Goal: Find specific page/section: Find specific page/section

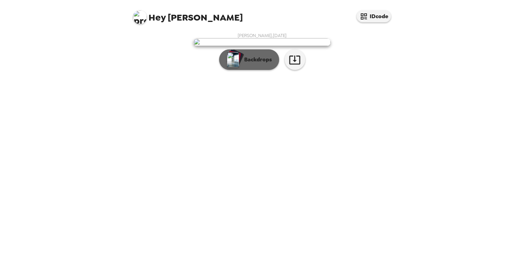
click at [260, 70] on button "Backdrops" at bounding box center [249, 59] width 60 height 21
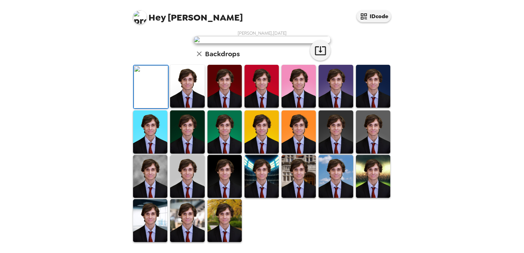
scroll to position [162, 0]
click at [362, 170] on img at bounding box center [373, 176] width 34 height 43
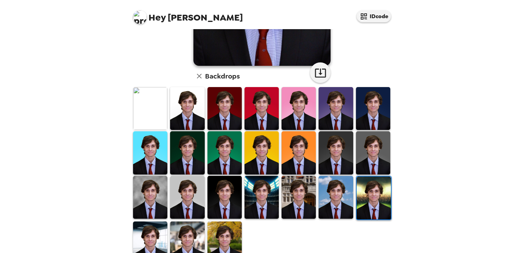
scroll to position [142, 0]
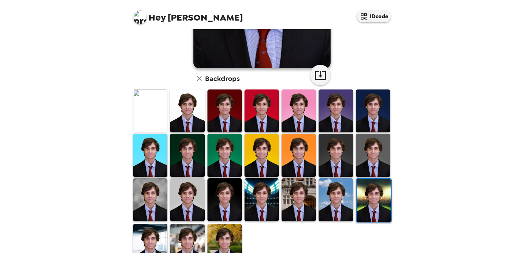
click at [296, 184] on img at bounding box center [298, 199] width 34 height 43
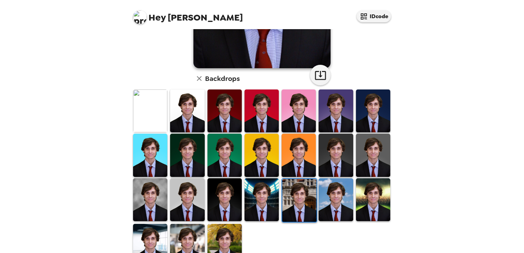
click at [261, 190] on img at bounding box center [261, 199] width 34 height 43
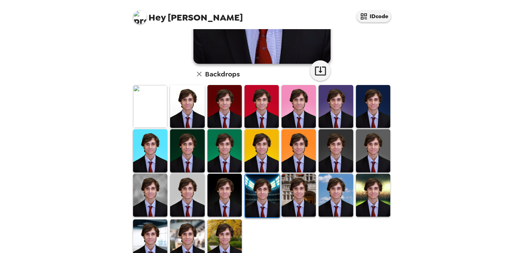
scroll to position [162, 0]
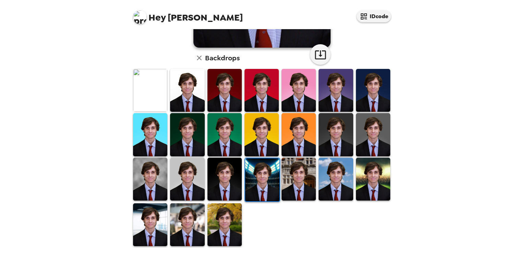
click at [227, 221] on img at bounding box center [224, 224] width 34 height 43
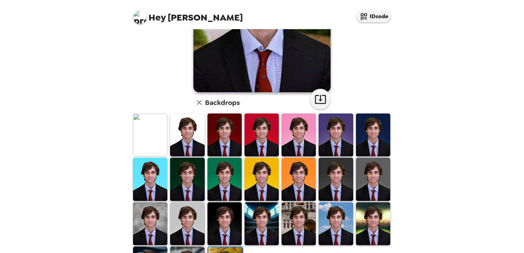
scroll to position [135, 0]
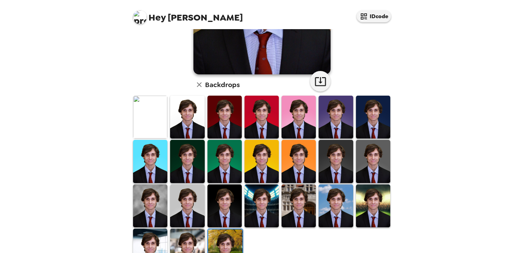
click at [141, 122] on img at bounding box center [150, 117] width 34 height 43
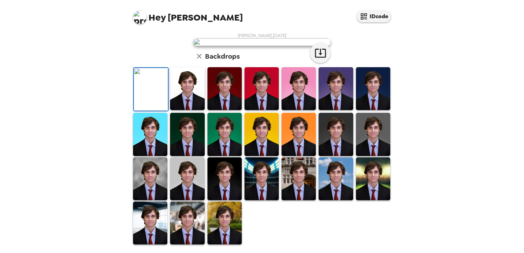
scroll to position [162, 0]
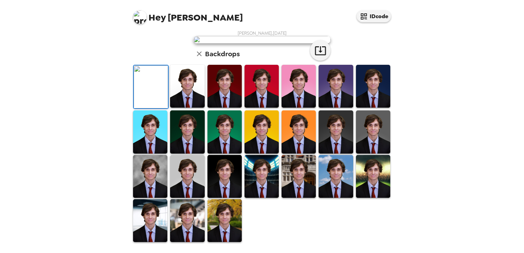
click at [306, 178] on img at bounding box center [298, 176] width 34 height 43
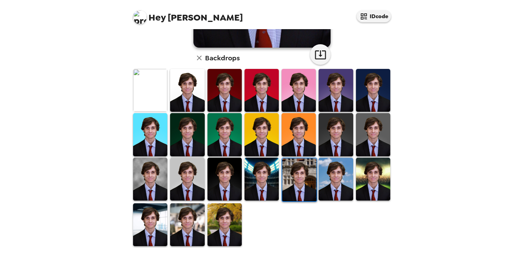
scroll to position [0, 0]
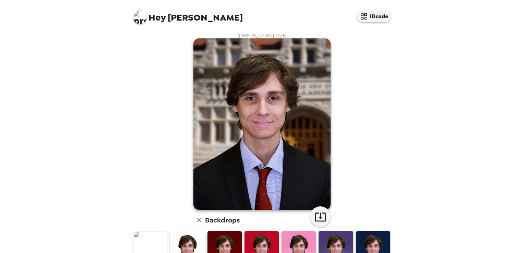
drag, startPoint x: 319, startPoint y: 217, endPoint x: 378, endPoint y: 166, distance: 78.3
click at [378, 166] on div "[PERSON_NAME] , [DATE] Backdrops" at bounding box center [262, 221] width 261 height 376
click at [391, 148] on div "[PERSON_NAME] , [DATE] Backdrops" at bounding box center [262, 220] width 274 height 383
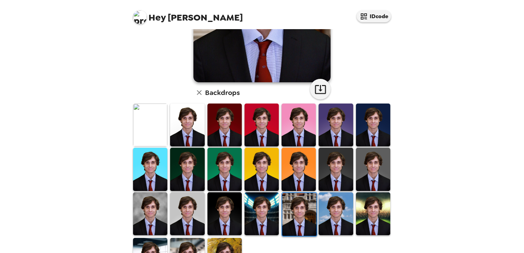
scroll to position [150, 0]
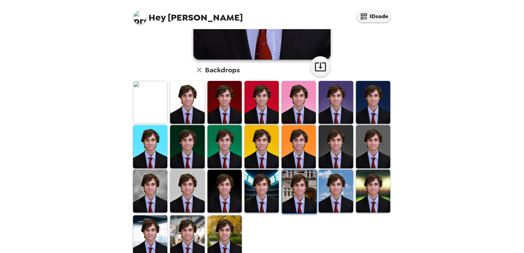
click at [152, 104] on img at bounding box center [150, 102] width 34 height 43
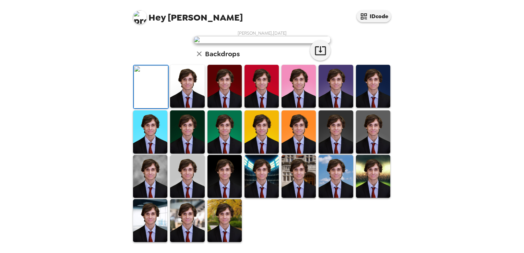
scroll to position [8, 0]
click at [315, 55] on icon "button" at bounding box center [320, 50] width 11 height 9
